Goal: Transaction & Acquisition: Purchase product/service

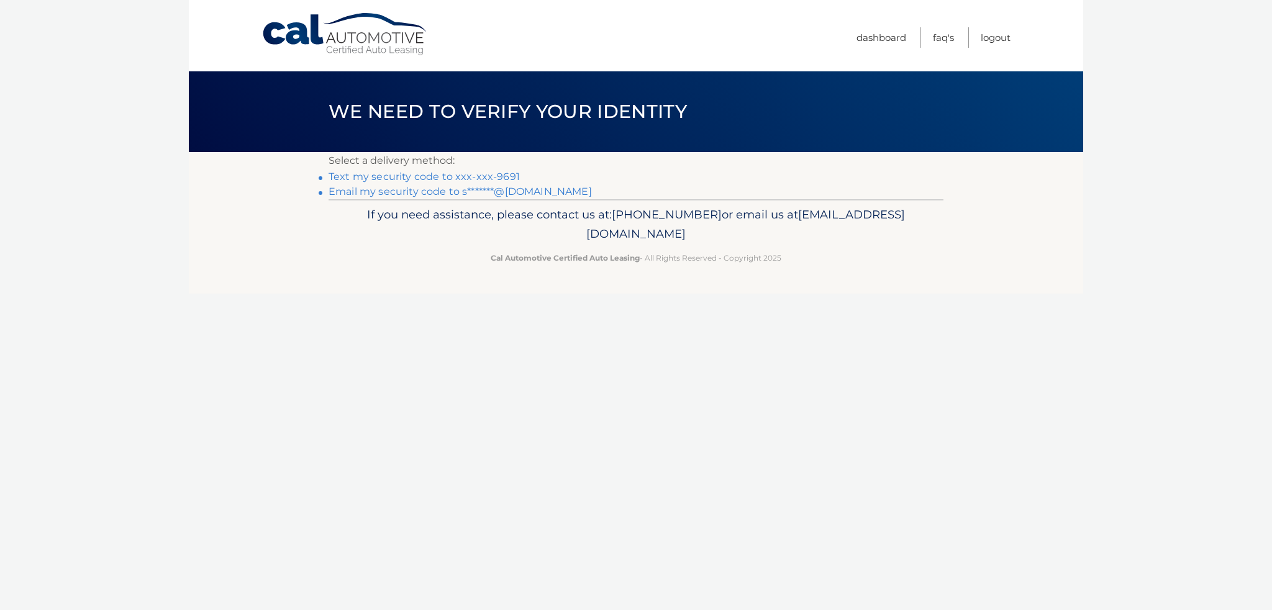
click at [430, 178] on link "Text my security code to xxx-xxx-9691" at bounding box center [424, 177] width 191 height 12
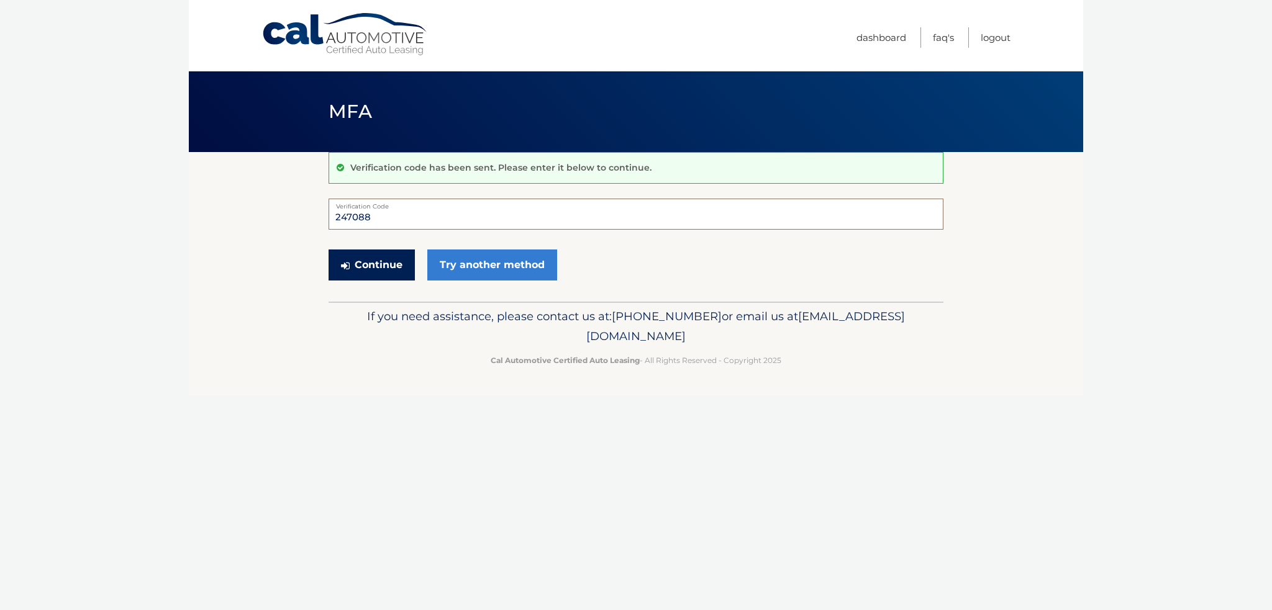
type input "247088"
click at [344, 259] on button "Continue" at bounding box center [372, 265] width 86 height 31
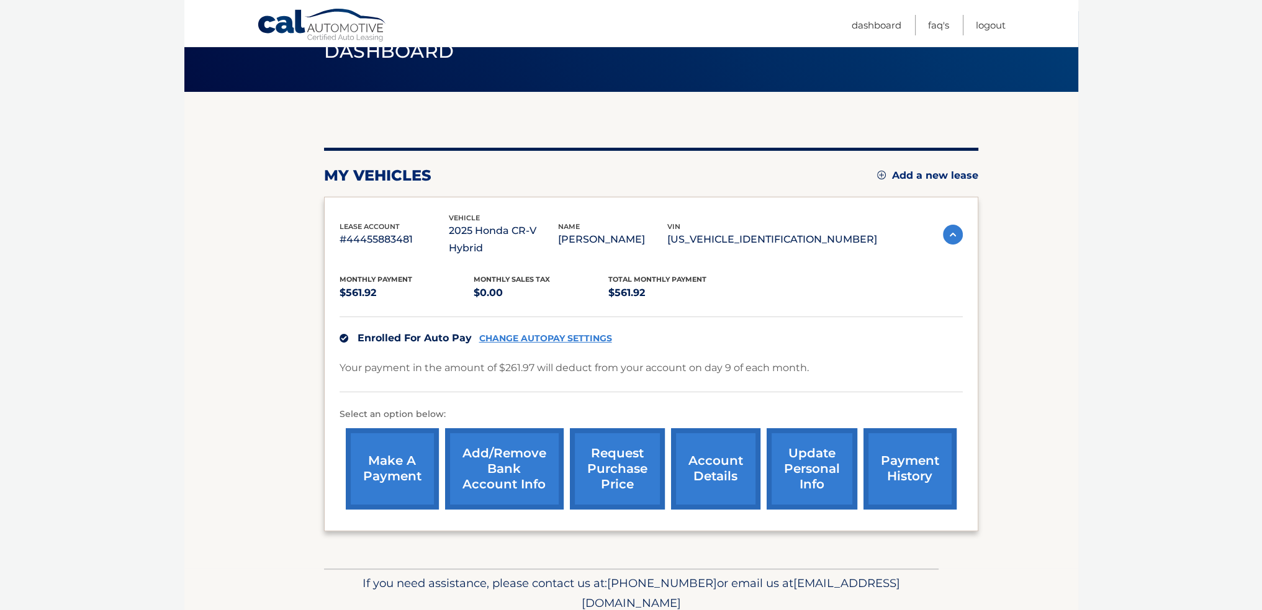
scroll to position [77, 0]
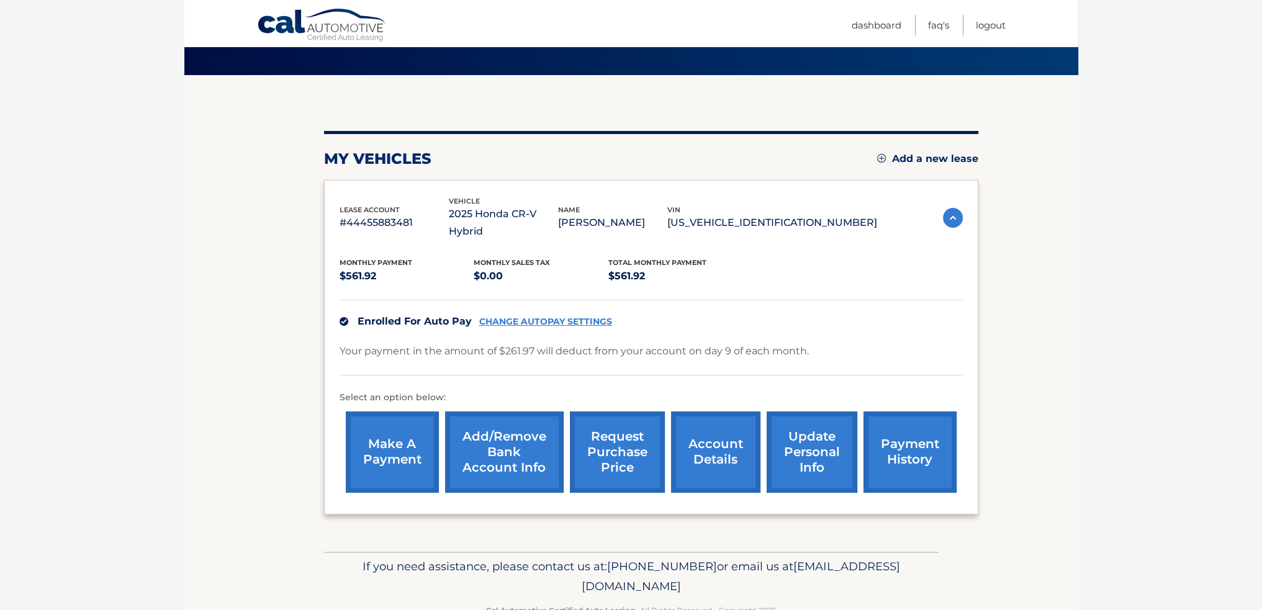
click at [403, 429] on link "make a payment" at bounding box center [392, 452] width 93 height 81
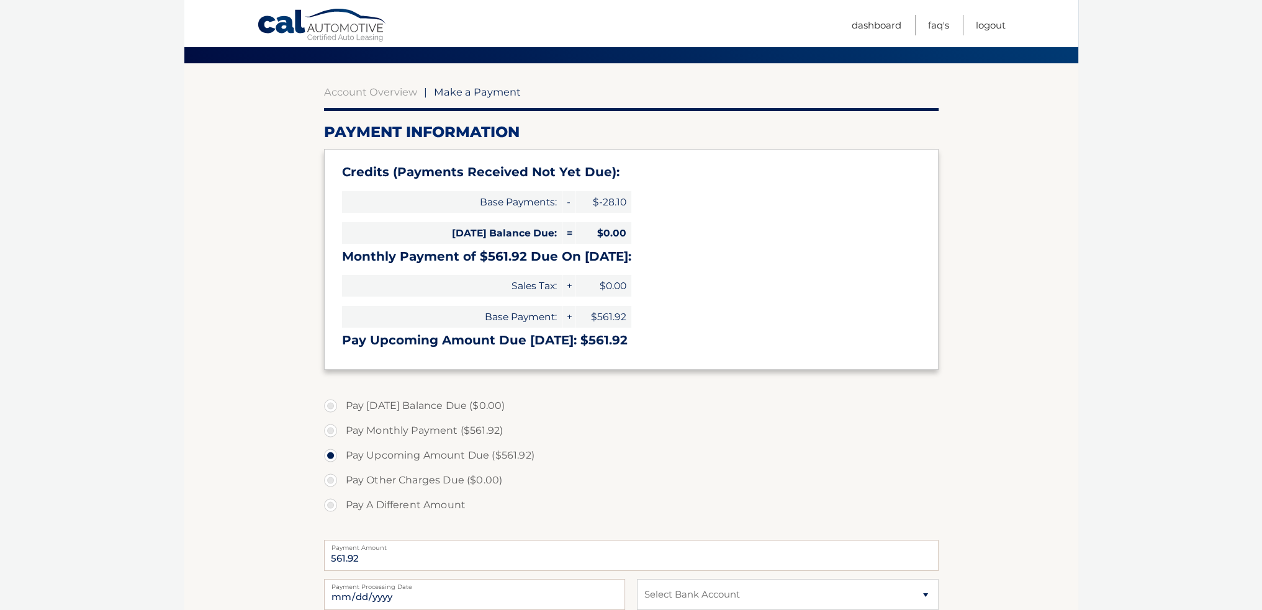
scroll to position [170, 0]
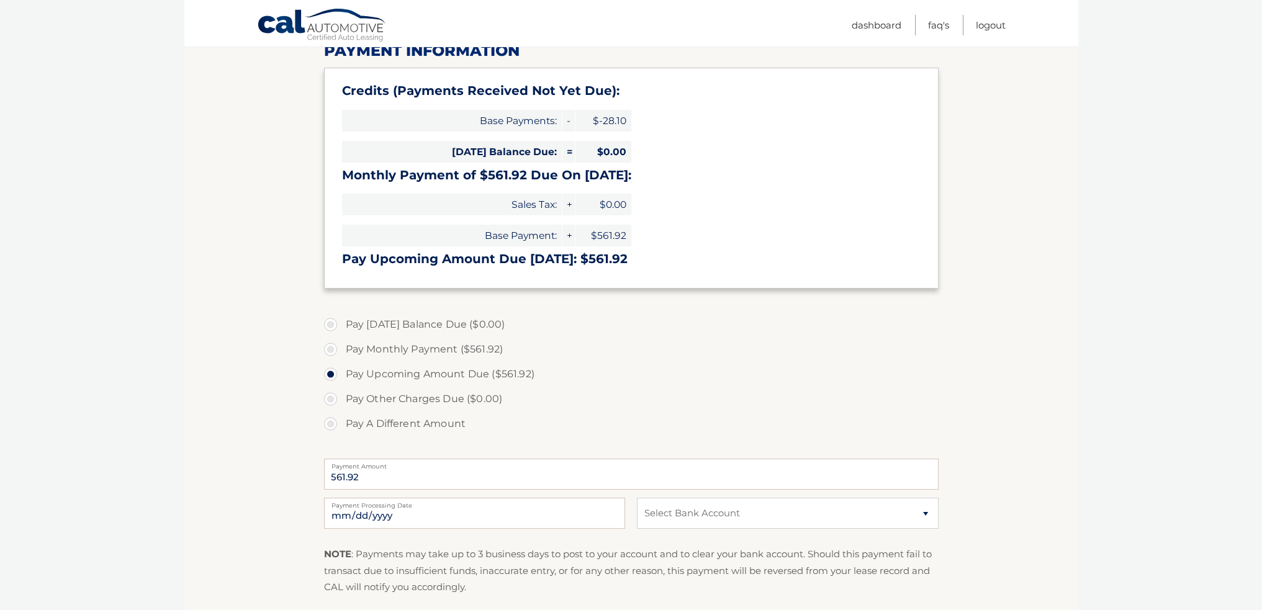
click at [323, 399] on section "Account Overview | Make a Payment Payment Information Credits (Payments Receive…" at bounding box center [631, 329] width 894 height 694
click at [332, 422] on label "Pay A Different Amount" at bounding box center [631, 424] width 615 height 25
click at [332, 422] on input "Pay A Different Amount" at bounding box center [335, 422] width 12 height 20
radio input "true"
type input "299.95"
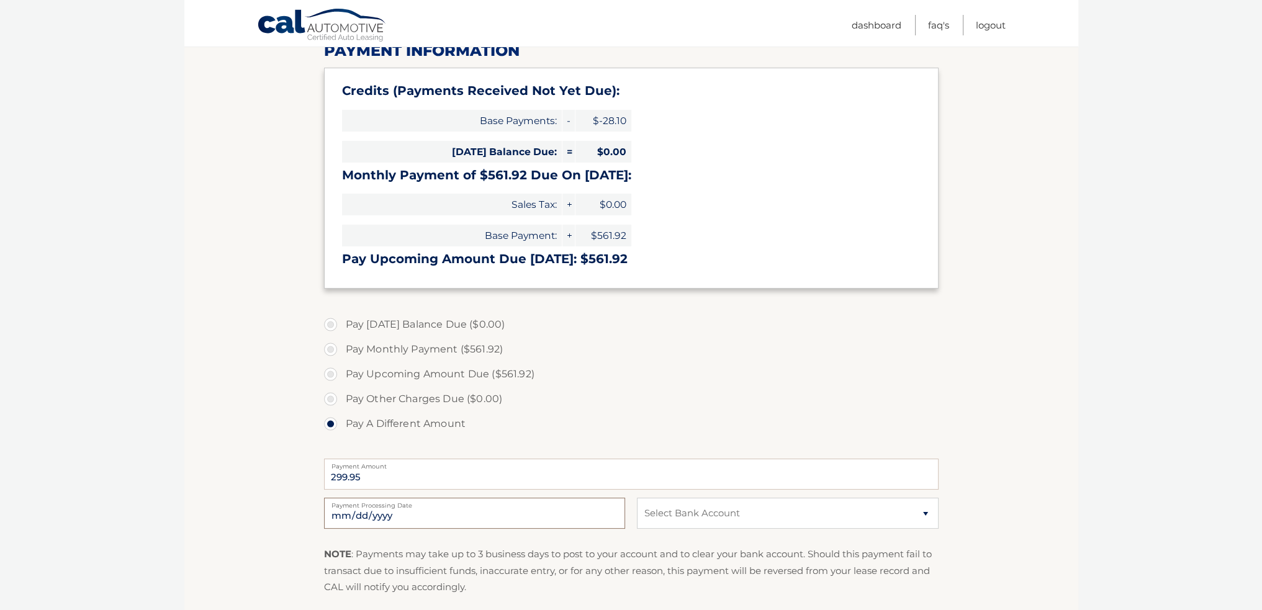
click at [576, 513] on input "2025-10-07" at bounding box center [474, 513] width 301 height 31
type input "2025-10-09"
click at [928, 408] on label "Pay Other Charges Due ($0.00)" at bounding box center [631, 399] width 615 height 25
click at [799, 501] on select "Select Bank Account Checking BANK OF AMERICA, N.A. *****7645 Checking FOURLEAF …" at bounding box center [787, 513] width 301 height 31
select select "OWM0NWEzMmYtMTIxMy00Mjk4LWE5MWQtMTYzYzg5MjAxMTVj"
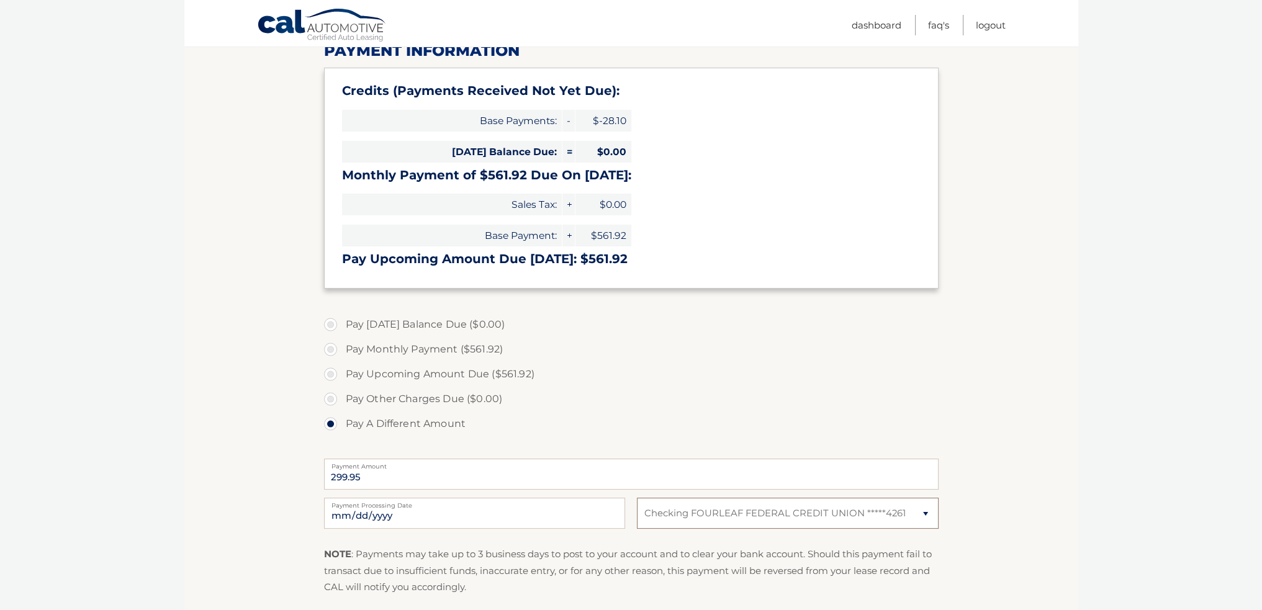
click at [637, 498] on select "Select Bank Account Checking BANK OF AMERICA, N.A. *****7645 Checking FOURLEAF …" at bounding box center [787, 513] width 301 height 31
click at [994, 328] on section "Account Overview | Make a Payment Payment Information Credits (Payments Receive…" at bounding box center [631, 329] width 894 height 694
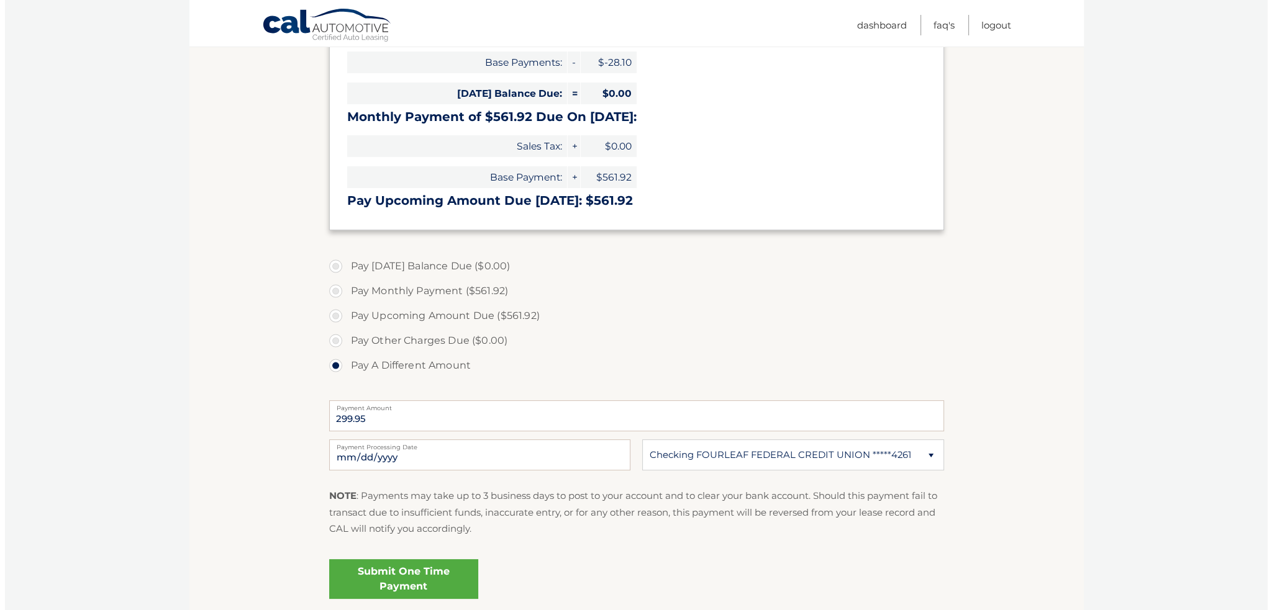
scroll to position [329, 0]
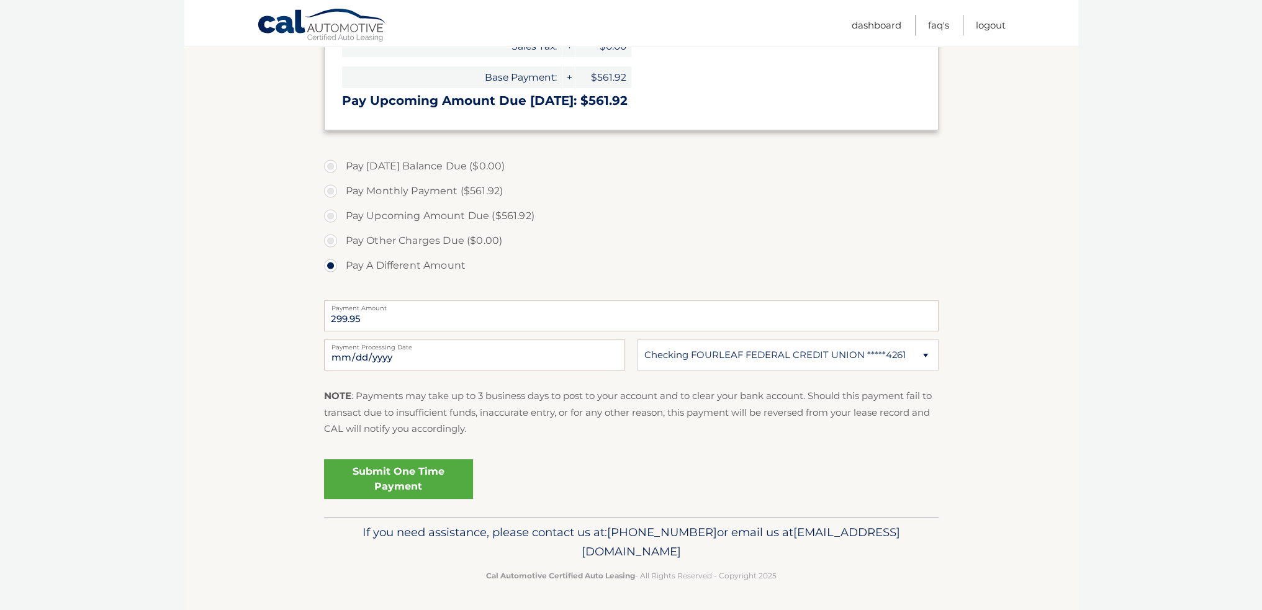
click at [387, 476] on link "Submit One Time Payment" at bounding box center [398, 480] width 149 height 40
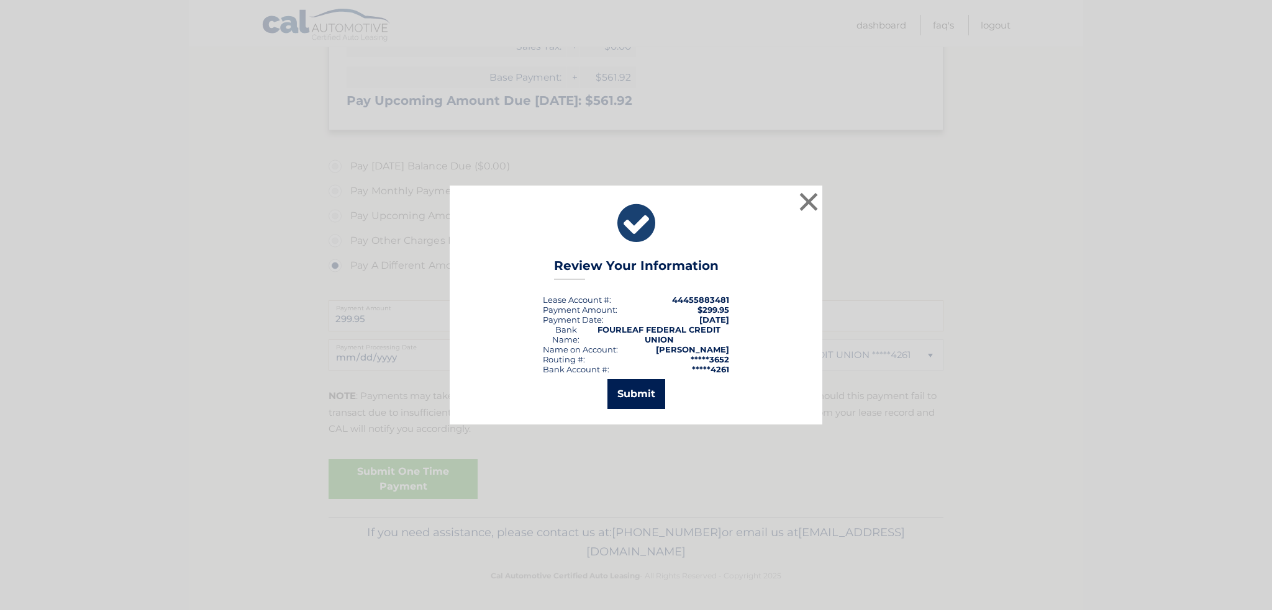
click at [648, 399] on button "Submit" at bounding box center [636, 394] width 58 height 30
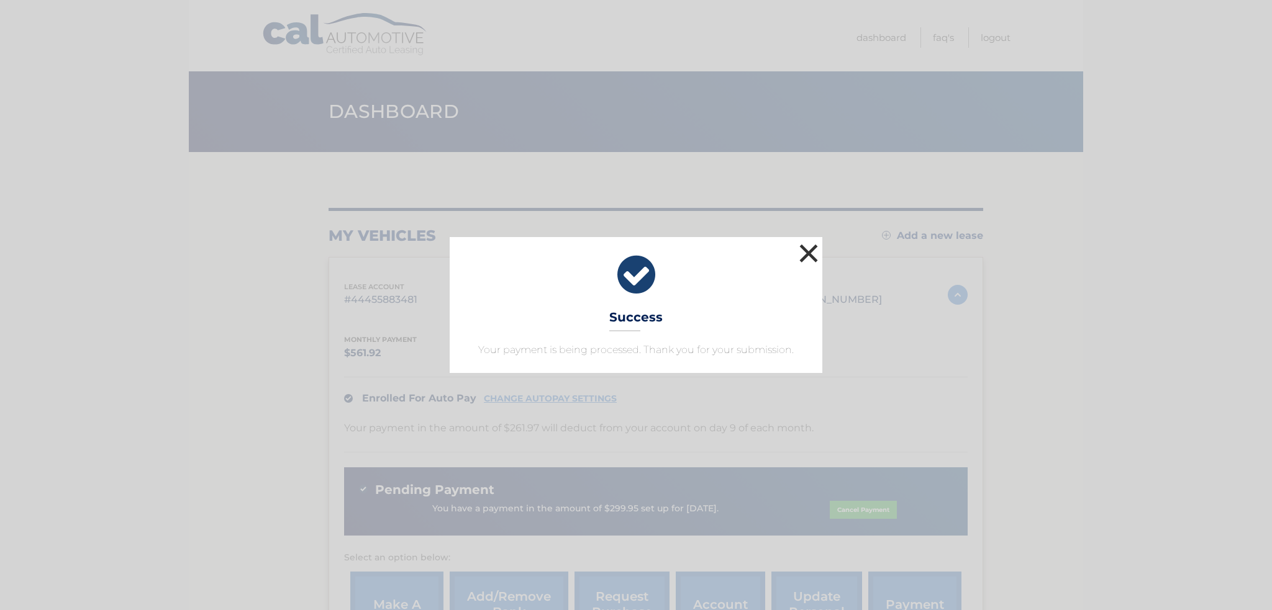
click at [802, 254] on button "×" at bounding box center [808, 253] width 25 height 25
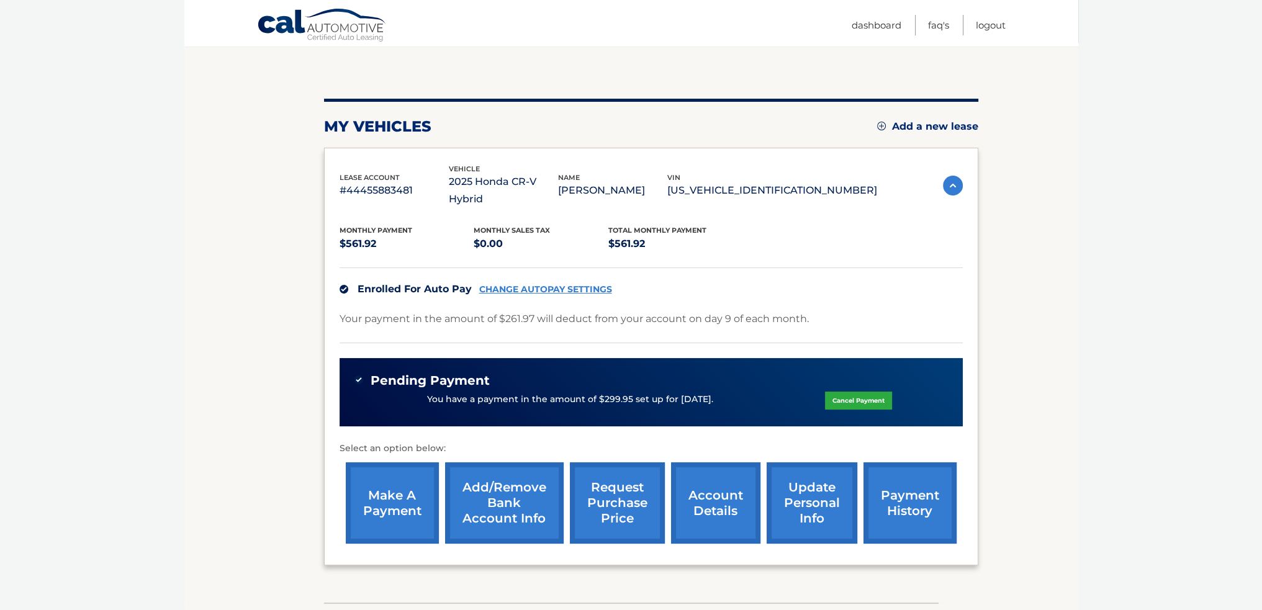
scroll to position [135, 0]
